Goal: Task Accomplishment & Management: Complete application form

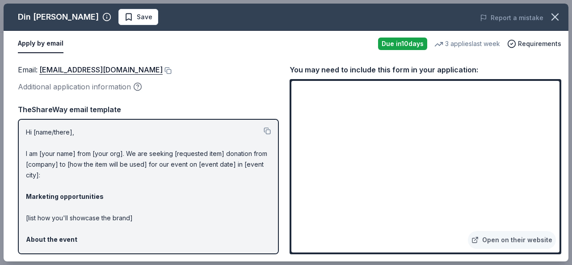
scroll to position [254, 0]
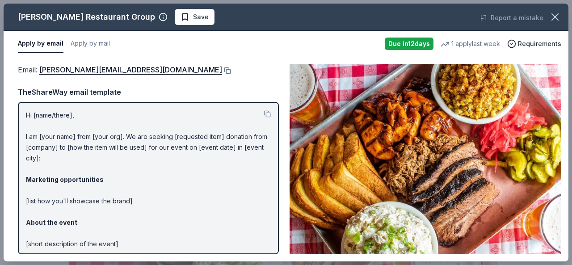
scroll to position [420, 0]
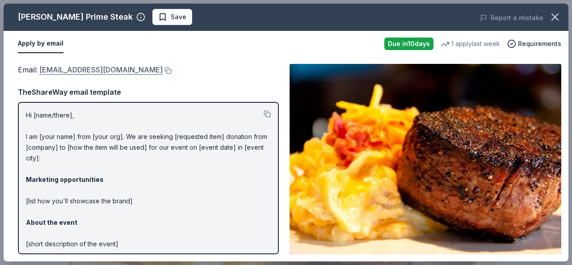
scroll to position [409, 0]
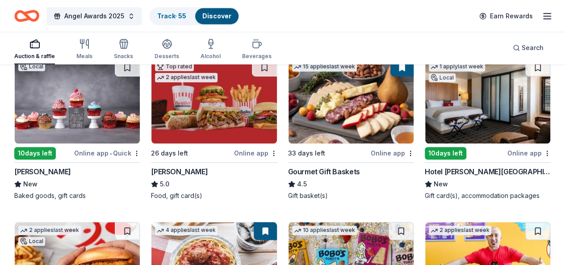
scroll to position [273, 0]
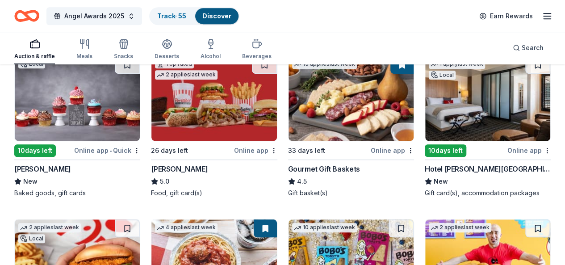
click at [289, 109] on img at bounding box center [351, 98] width 125 height 85
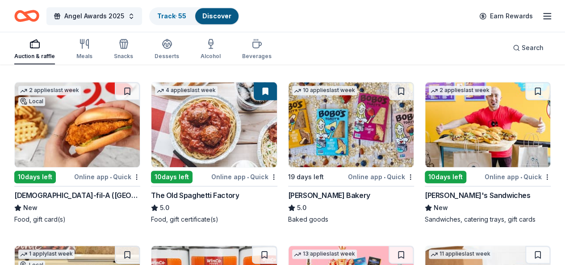
scroll to position [430, 0]
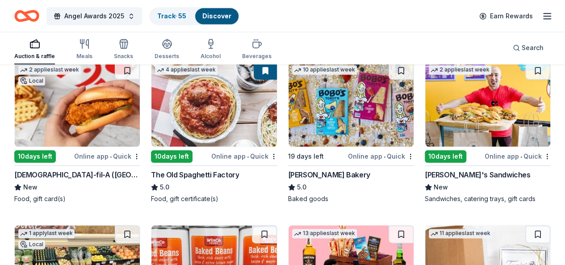
click at [414, 225] on img at bounding box center [351, 267] width 125 height 85
click at [414, 225] on button at bounding box center [401, 234] width 25 height 18
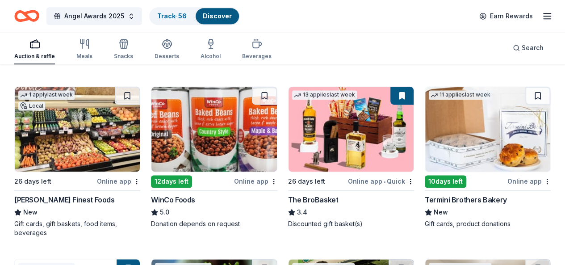
scroll to position [570, 0]
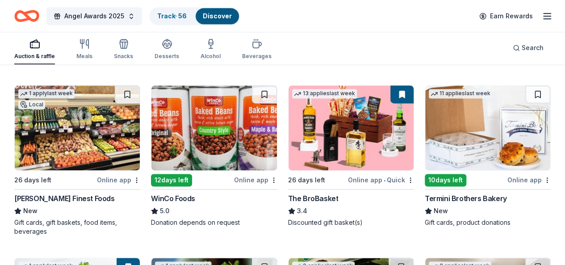
click at [425, 220] on div "Termini Brothers Bakery New Gift cards, product donations" at bounding box center [488, 210] width 126 height 34
click at [539, 258] on button at bounding box center [537, 267] width 25 height 18
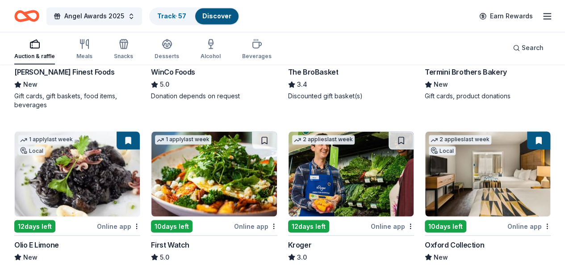
scroll to position [698, 0]
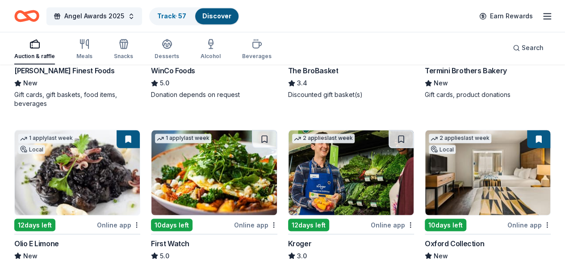
click at [386, 250] on div "3.0" at bounding box center [351, 255] width 126 height 11
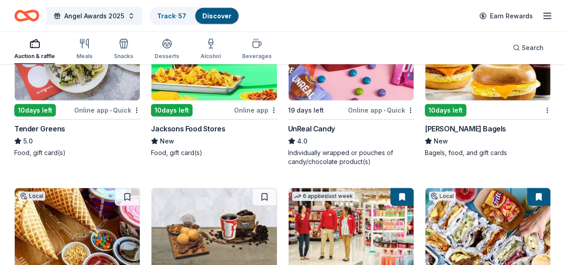
scroll to position [978, 0]
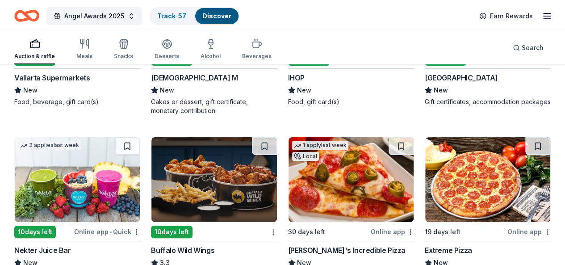
scroll to position [1757, 0]
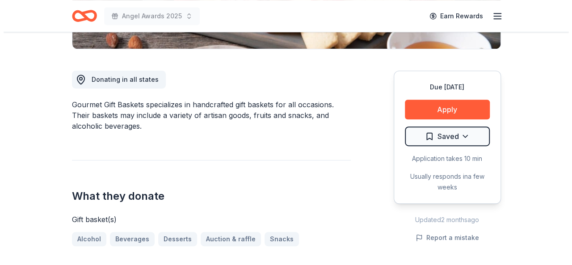
scroll to position [243, 0]
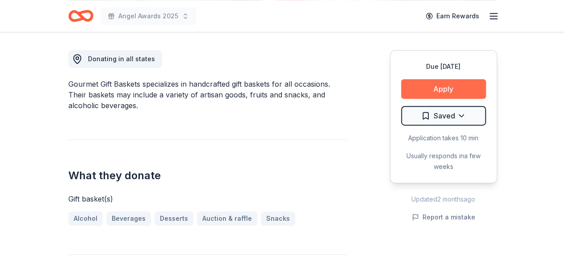
click at [440, 86] on button "Apply" at bounding box center [443, 89] width 85 height 20
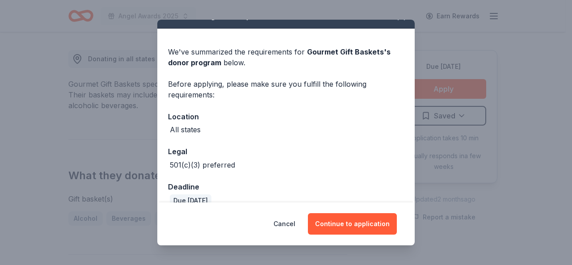
scroll to position [31, 0]
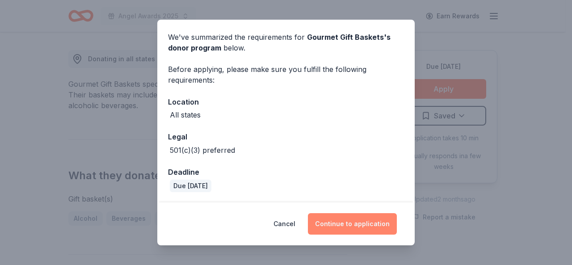
click at [354, 216] on button "Continue to application" at bounding box center [352, 223] width 89 height 21
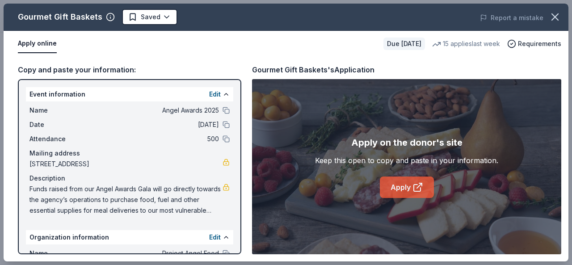
click at [408, 186] on link "Apply" at bounding box center [407, 186] width 54 height 21
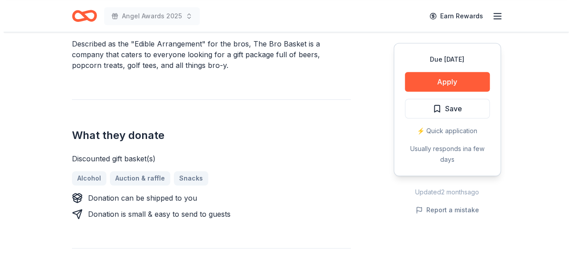
scroll to position [294, 0]
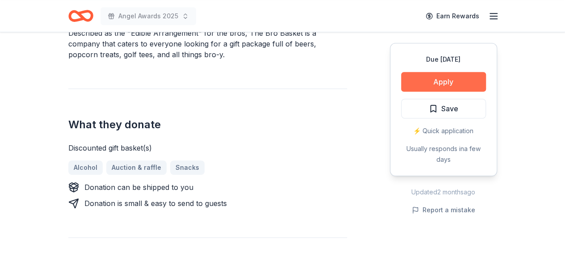
click at [456, 80] on button "Apply" at bounding box center [443, 82] width 85 height 20
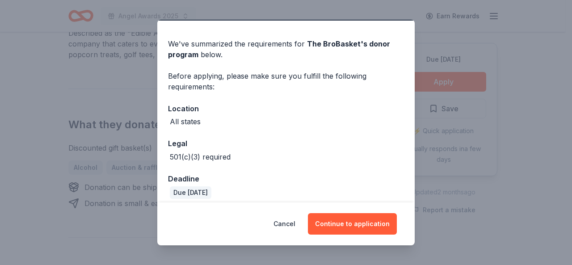
scroll to position [31, 0]
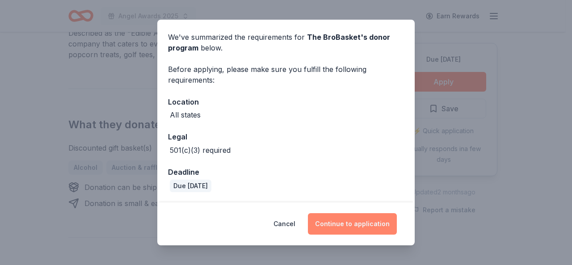
click at [351, 226] on button "Continue to application" at bounding box center [352, 223] width 89 height 21
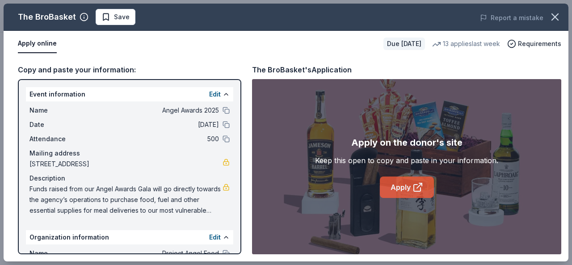
click at [405, 187] on link "Apply" at bounding box center [407, 186] width 54 height 21
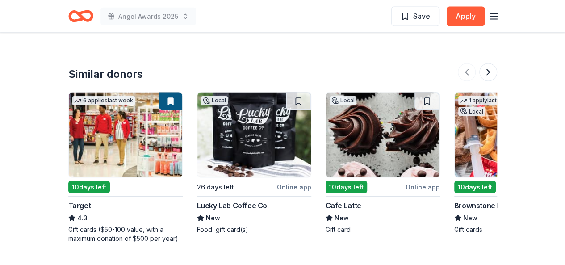
scroll to position [844, 0]
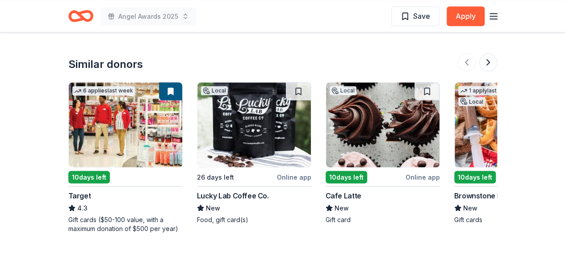
click at [344, 181] on div "10 days left" at bounding box center [347, 177] width 42 height 13
click at [206, 128] on img at bounding box center [253, 124] width 113 height 85
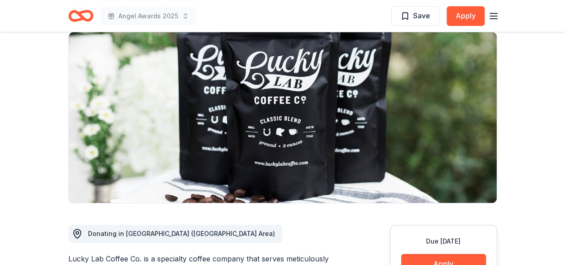
scroll to position [66, 0]
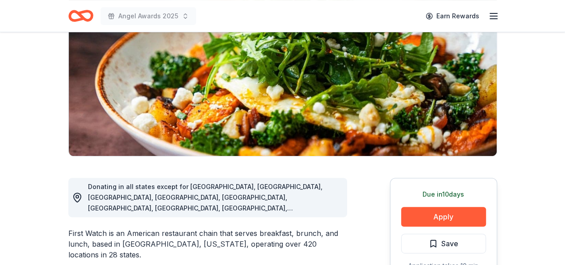
scroll to position [117, 0]
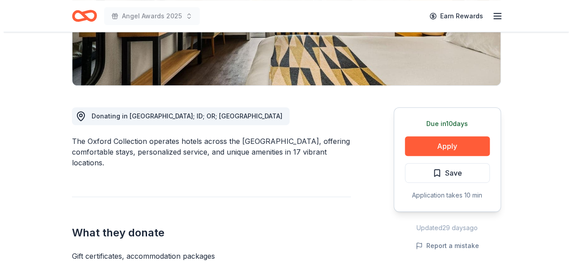
scroll to position [169, 0]
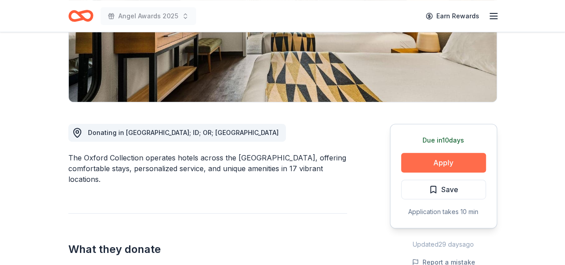
click at [439, 159] on button "Apply" at bounding box center [443, 163] width 85 height 20
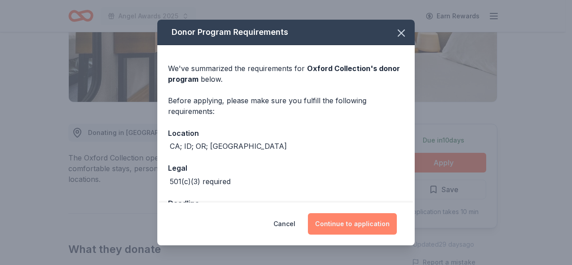
click at [354, 223] on button "Continue to application" at bounding box center [352, 223] width 89 height 21
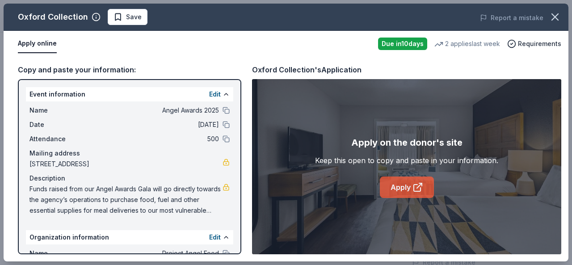
click at [405, 197] on link "Apply" at bounding box center [407, 186] width 54 height 21
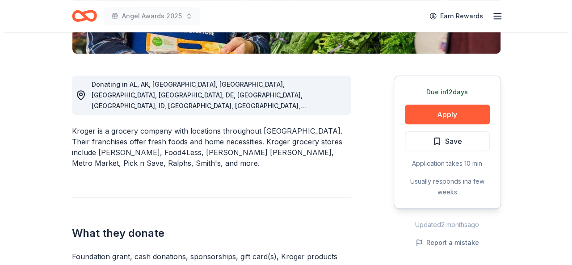
scroll to position [228, 0]
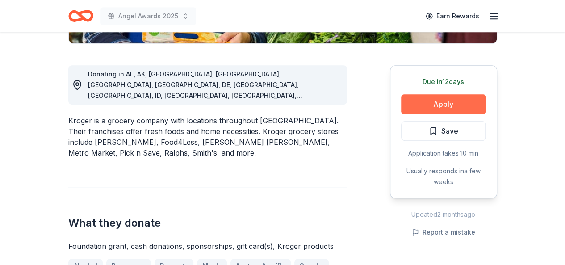
click at [444, 108] on button "Apply" at bounding box center [443, 104] width 85 height 20
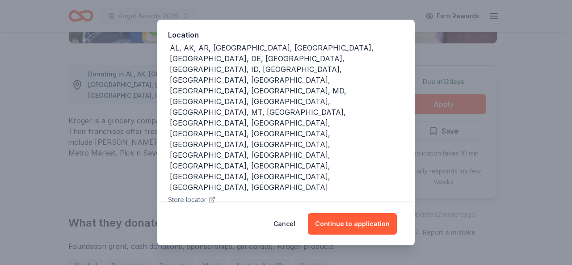
scroll to position [111, 0]
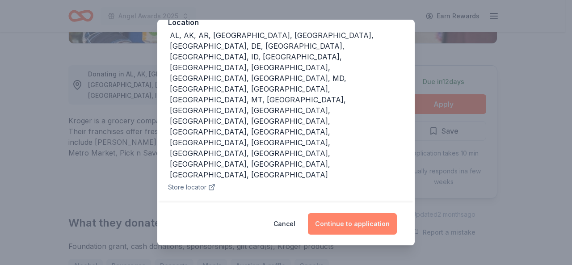
click at [356, 226] on button "Continue to application" at bounding box center [352, 223] width 89 height 21
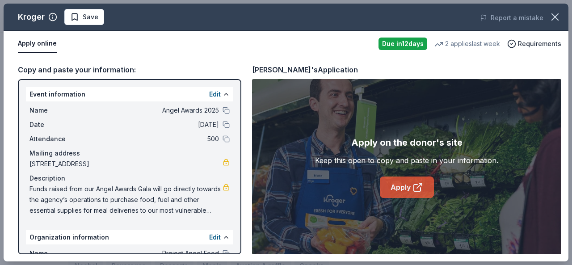
click at [406, 185] on link "Apply" at bounding box center [407, 186] width 54 height 21
click at [402, 183] on link "Apply" at bounding box center [407, 186] width 54 height 21
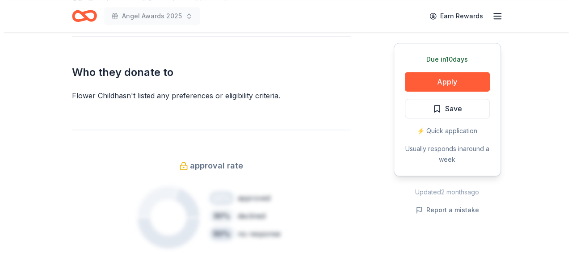
scroll to position [461, 0]
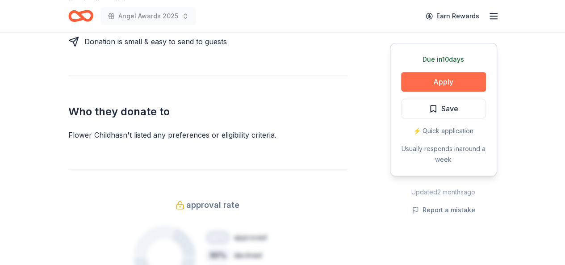
click at [454, 82] on button "Apply" at bounding box center [443, 82] width 85 height 20
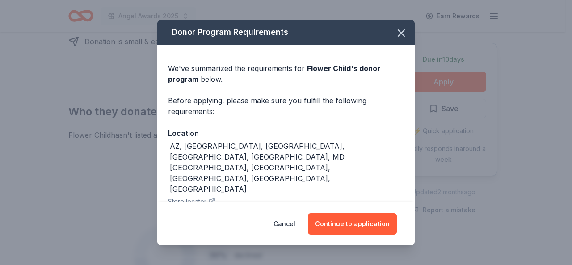
click at [185, 196] on button "Store locator" at bounding box center [191, 201] width 47 height 11
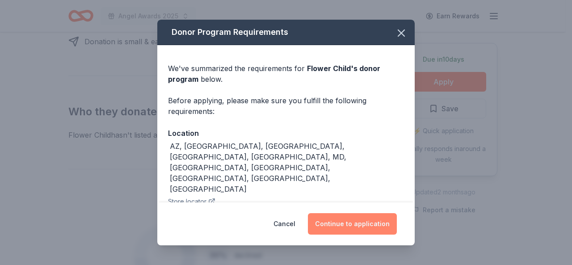
click at [334, 222] on button "Continue to application" at bounding box center [352, 223] width 89 height 21
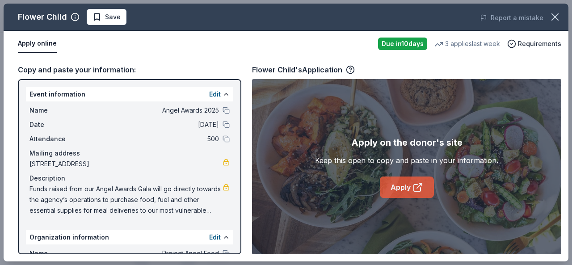
click at [407, 187] on link "Apply" at bounding box center [407, 186] width 54 height 21
